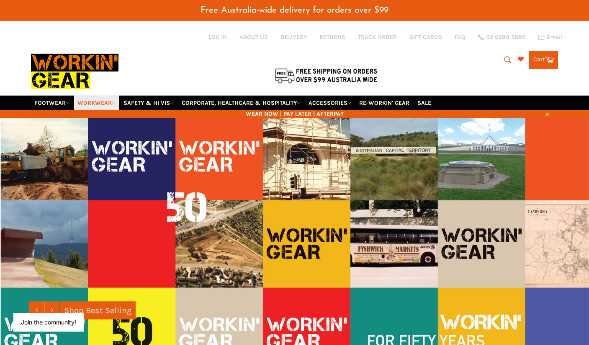
click at [106, 95] on link "WORKWEAR" at bounding box center [96, 102] width 45 height 15
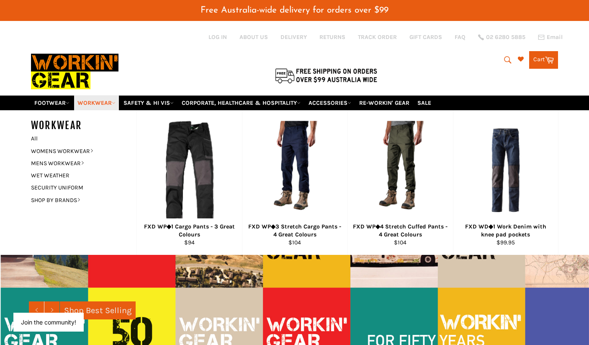
click at [106, 95] on link "WORKWEAR" at bounding box center [96, 102] width 45 height 15
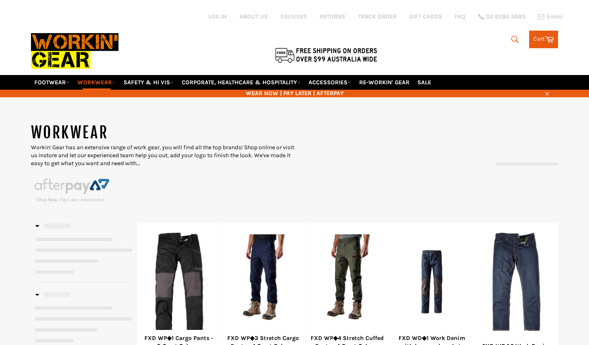
select select "******"
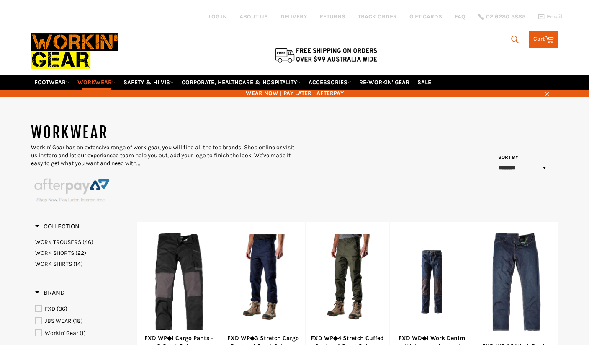
click at [514, 35] on icon "submit" at bounding box center [515, 39] width 9 height 9
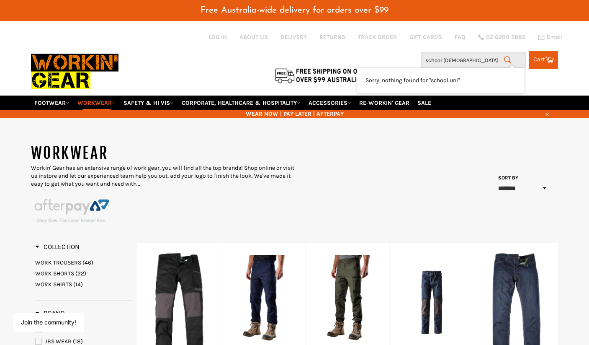
type input "school uniform"
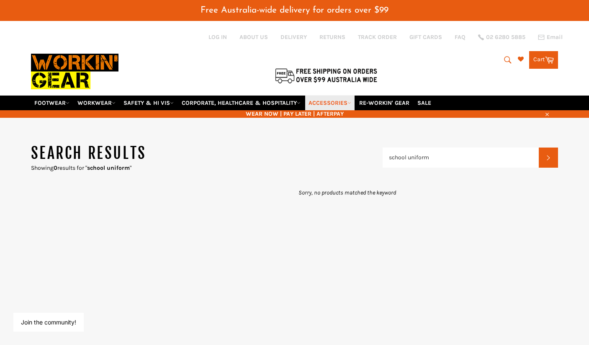
click at [330, 95] on link "ACCESSORIES" at bounding box center [329, 102] width 49 height 15
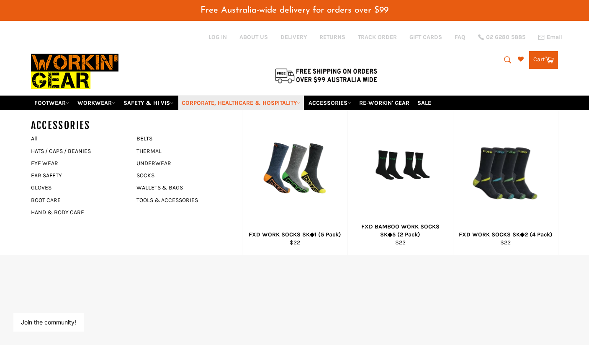
click at [280, 95] on link "CORPORATE, HEALTHCARE & HOSPITALITY" at bounding box center [241, 102] width 126 height 15
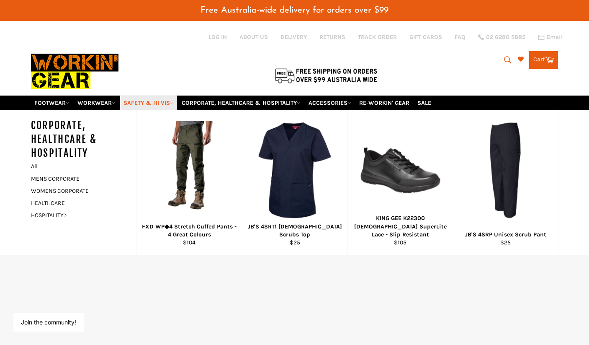
click at [164, 95] on link "SAFETY & HI VIS" at bounding box center [148, 102] width 57 height 15
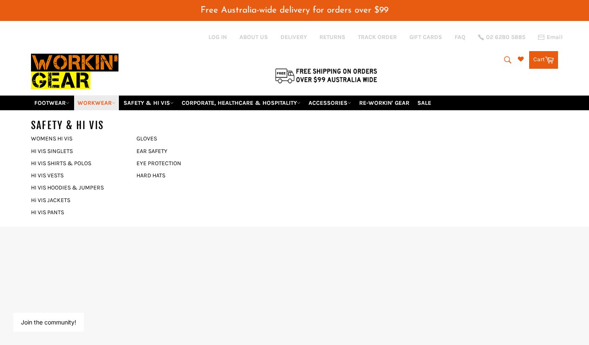
click at [114, 95] on link "WORKWEAR" at bounding box center [96, 102] width 45 height 15
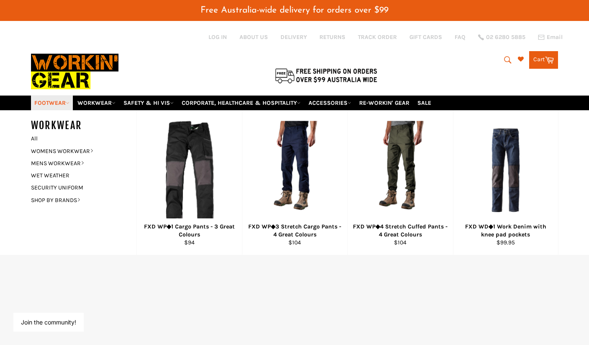
click at [60, 95] on link "FOOTWEAR" at bounding box center [52, 102] width 42 height 15
